Goal: Find specific page/section: Find specific page/section

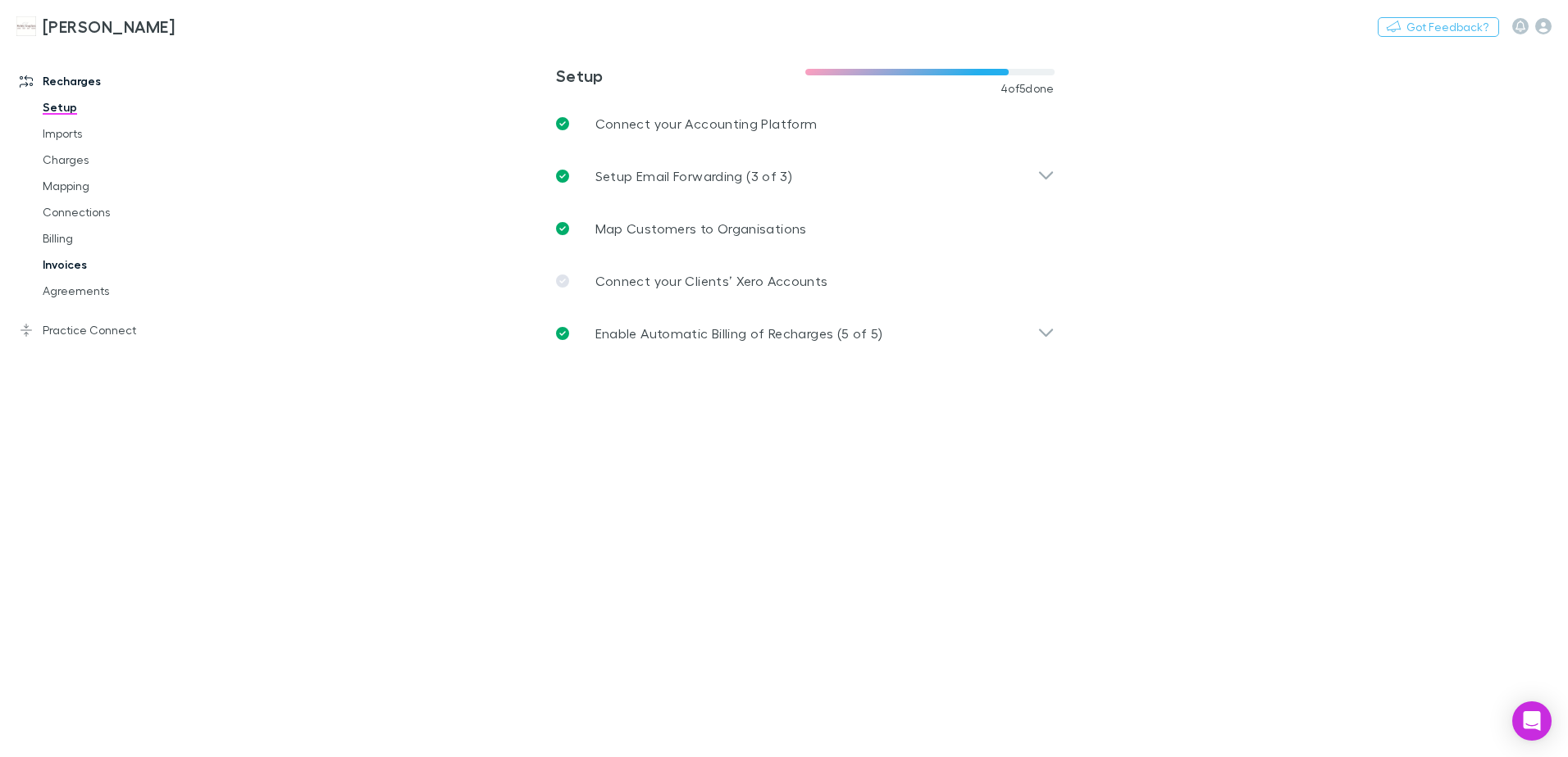
click at [64, 262] on link "Invoices" at bounding box center [124, 264] width 195 height 26
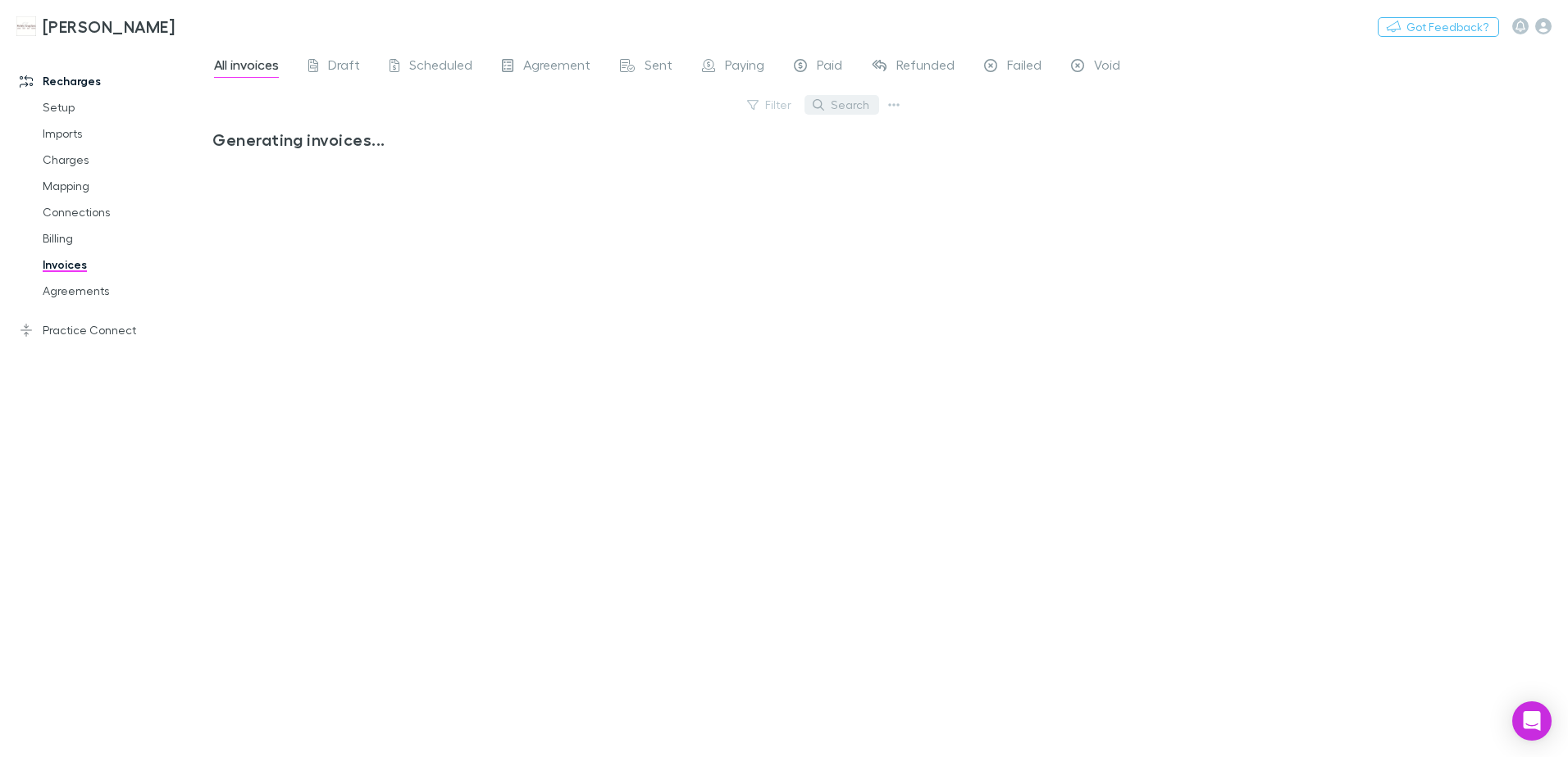
click at [863, 105] on button "Search" at bounding box center [840, 105] width 74 height 19
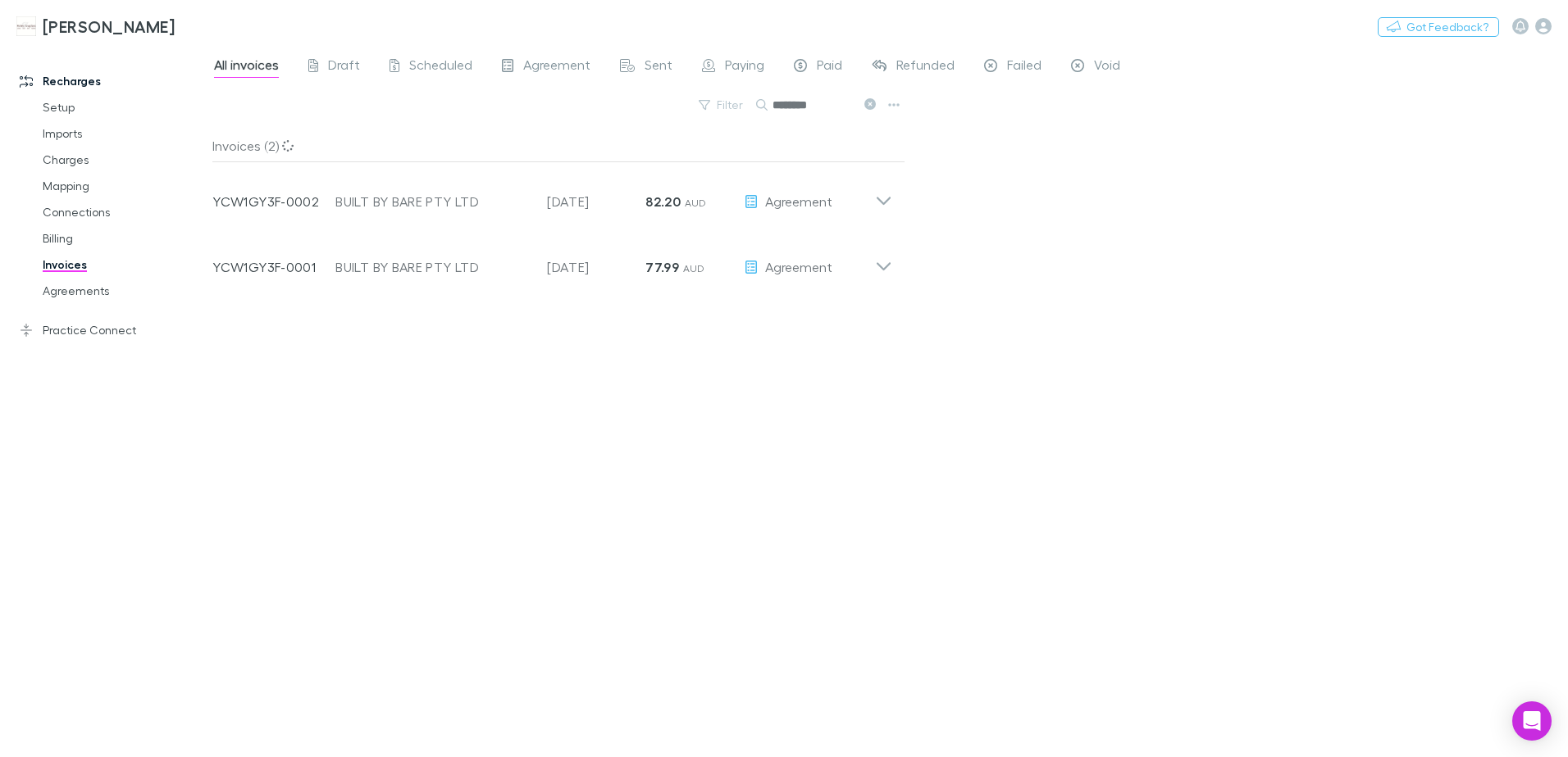
type input "********"
